Goal: Transaction & Acquisition: Purchase product/service

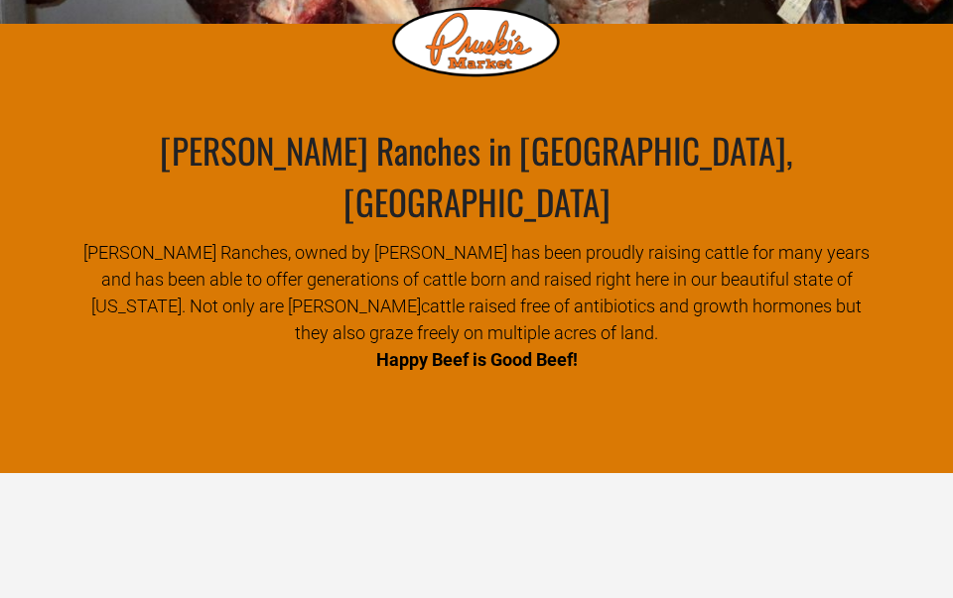
scroll to position [875, 0]
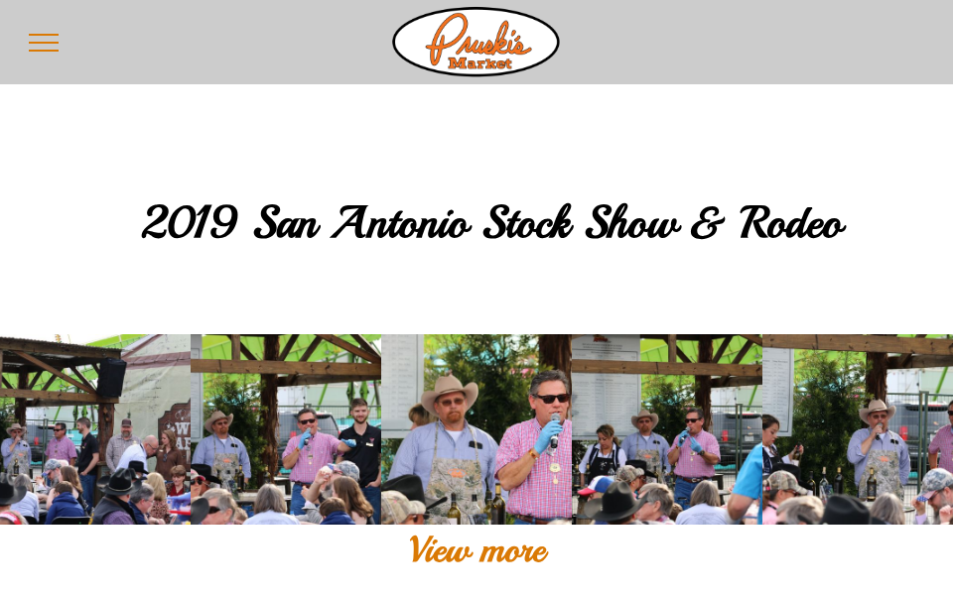
click at [824, 178] on div "2019 San Antonio Stock Show & Rodeo" at bounding box center [476, 197] width 953 height 225
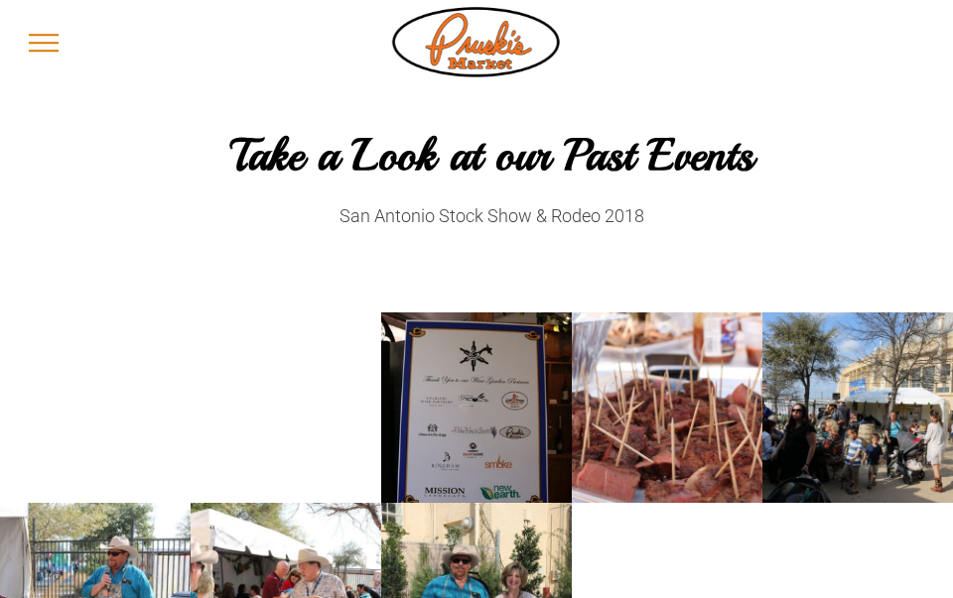
scroll to position [753, 0]
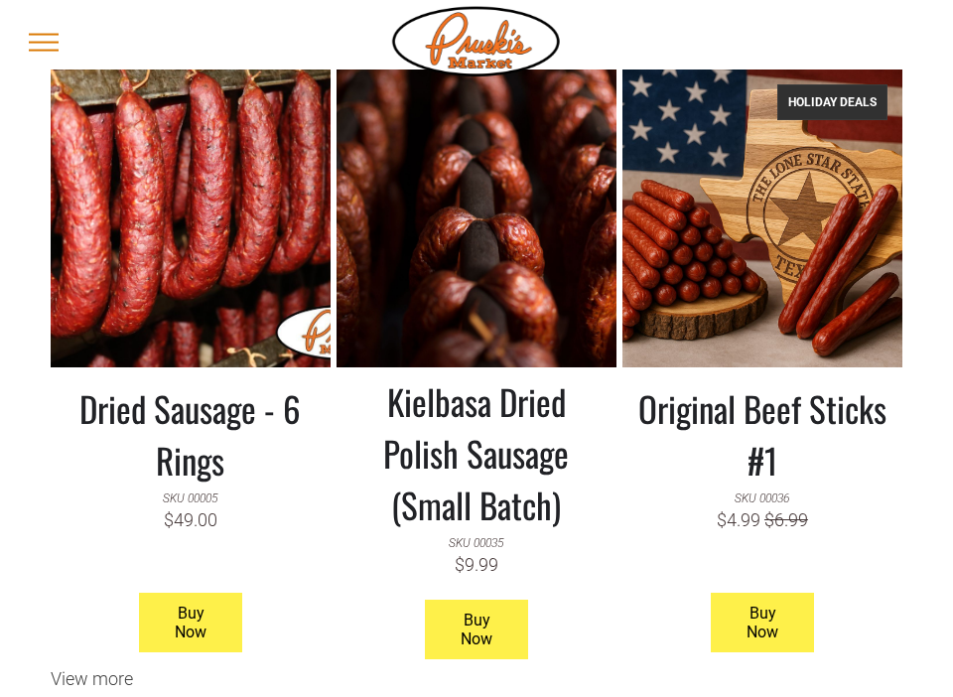
scroll to position [1646, 0]
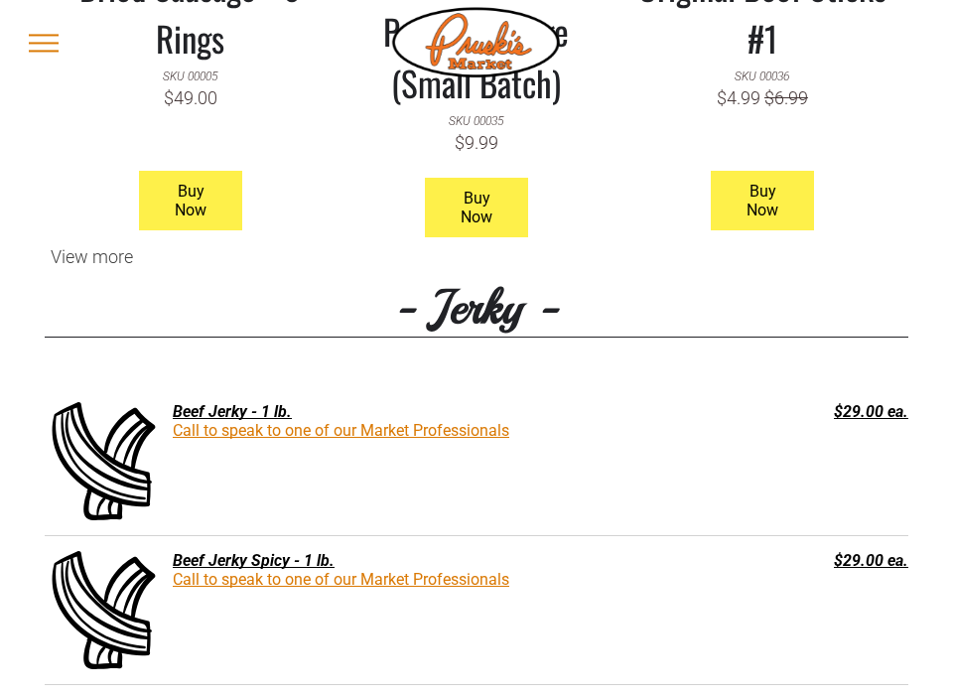
scroll to position [2080, 0]
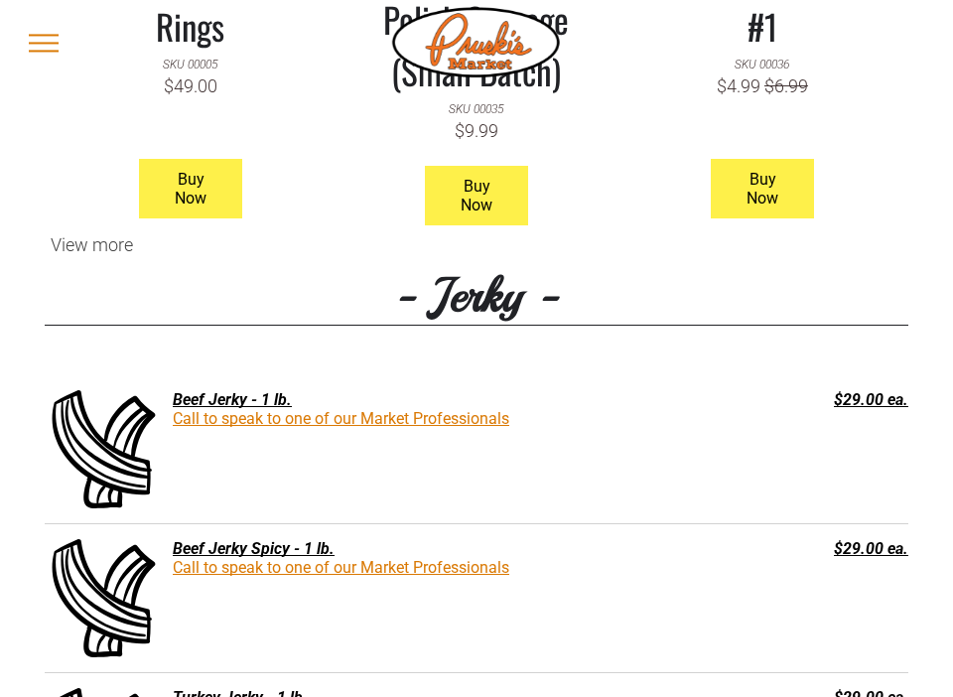
click at [78, 234] on div "View more" at bounding box center [476, 244] width 863 height 21
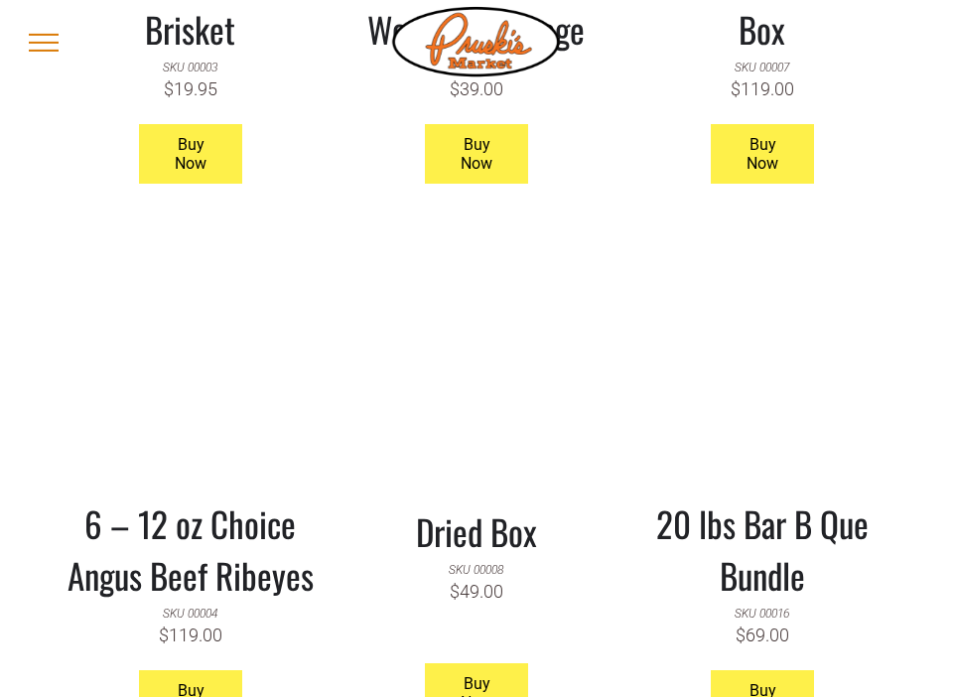
scroll to position [3329, 0]
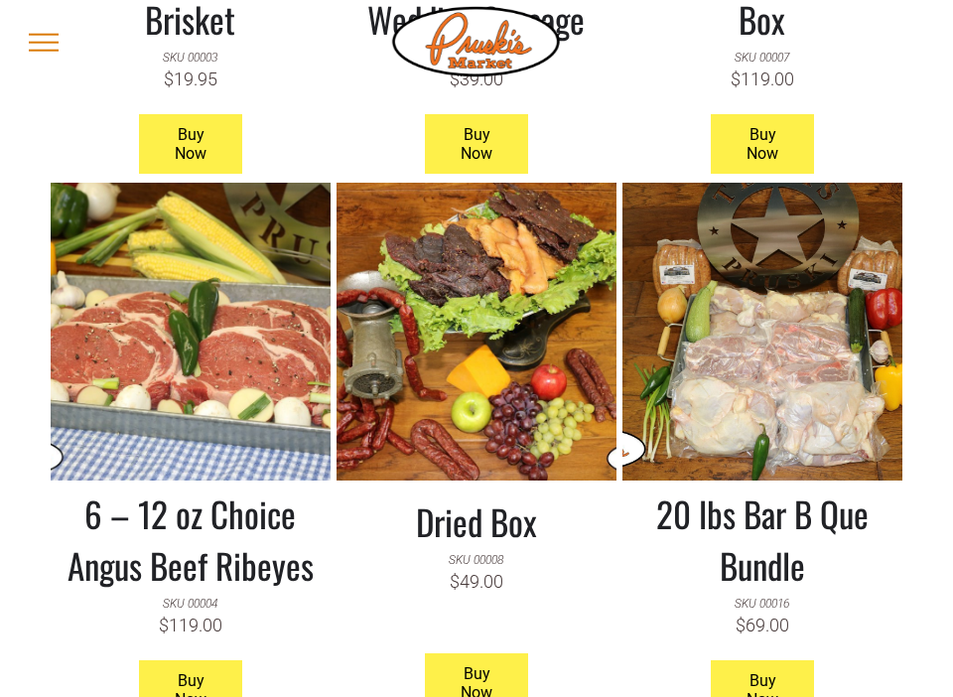
click at [585, 586] on link "Dried Box SKU 00008 $49.00" at bounding box center [476, 561] width 250 height 163
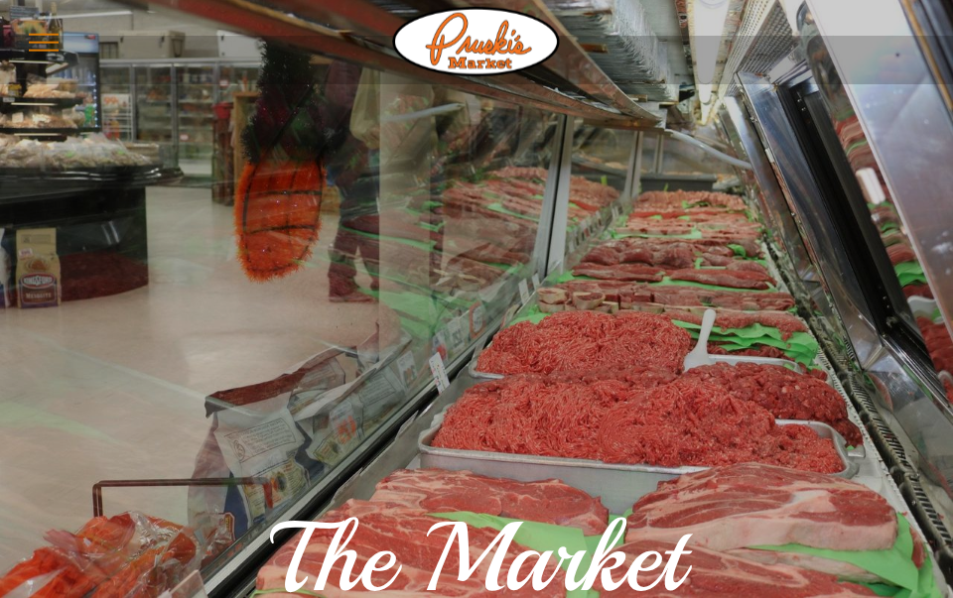
scroll to position [0, 0]
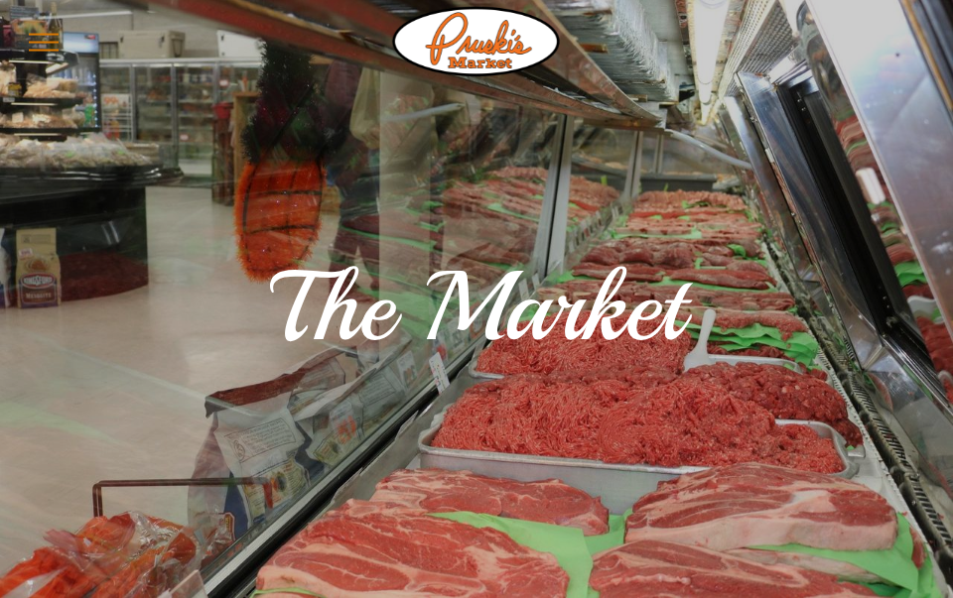
scroll to position [293, 0]
